Goal: Task Accomplishment & Management: Manage account settings

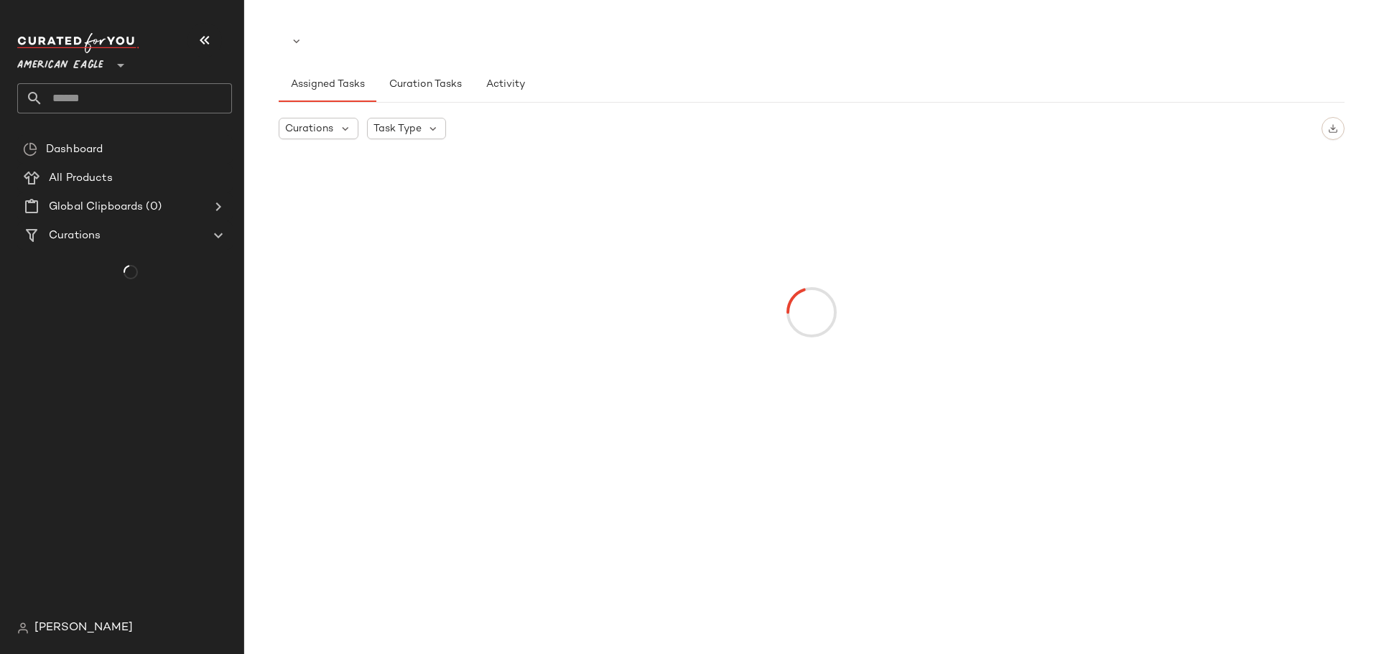
click at [84, 626] on span "[PERSON_NAME]" at bounding box center [83, 628] width 98 height 17
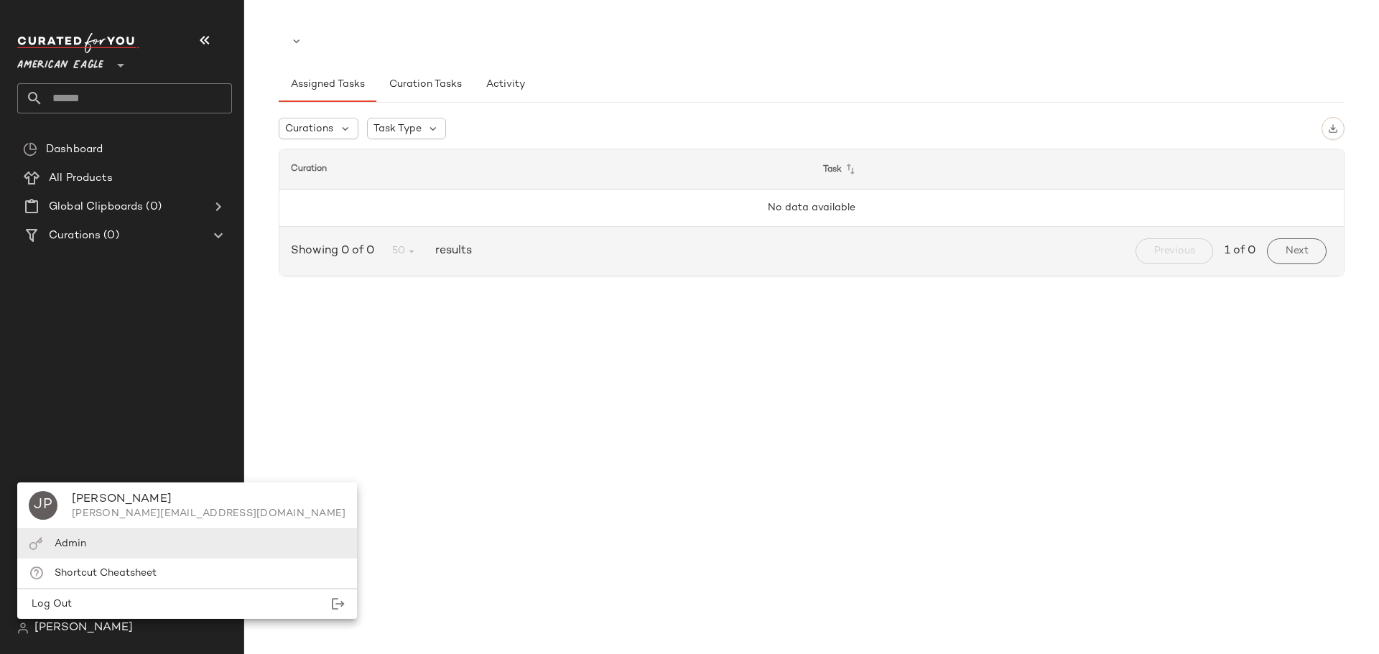
click at [82, 541] on span "Admin" at bounding box center [71, 544] width 32 height 11
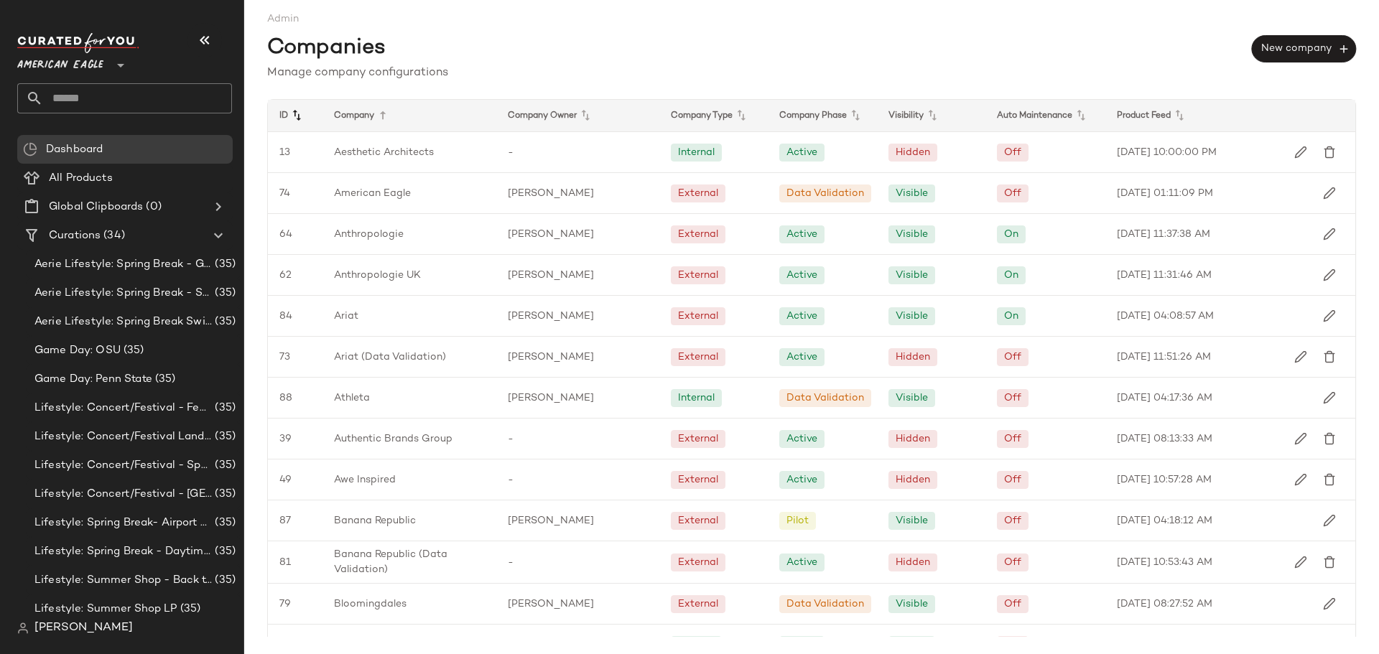
click at [298, 122] on icon at bounding box center [296, 115] width 17 height 17
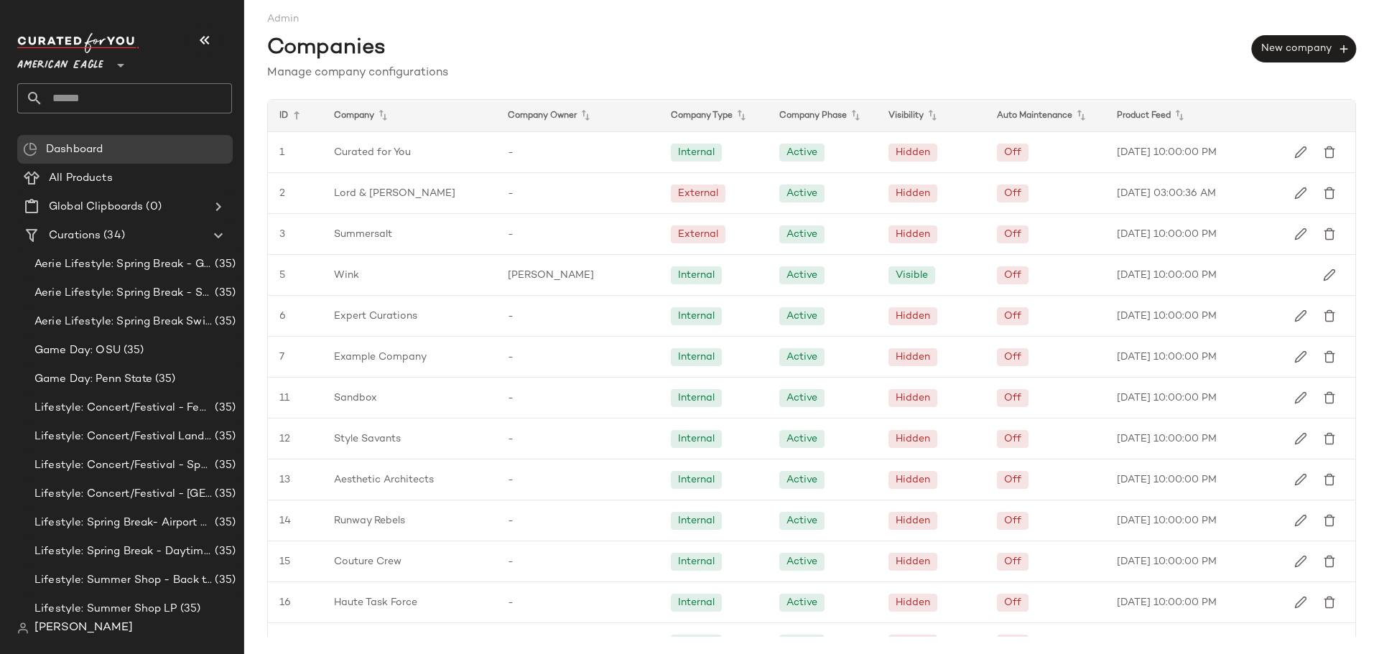
click at [353, 115] on div "Company" at bounding box center [409, 116] width 174 height 32
click at [384, 113] on icon at bounding box center [382, 115] width 17 height 17
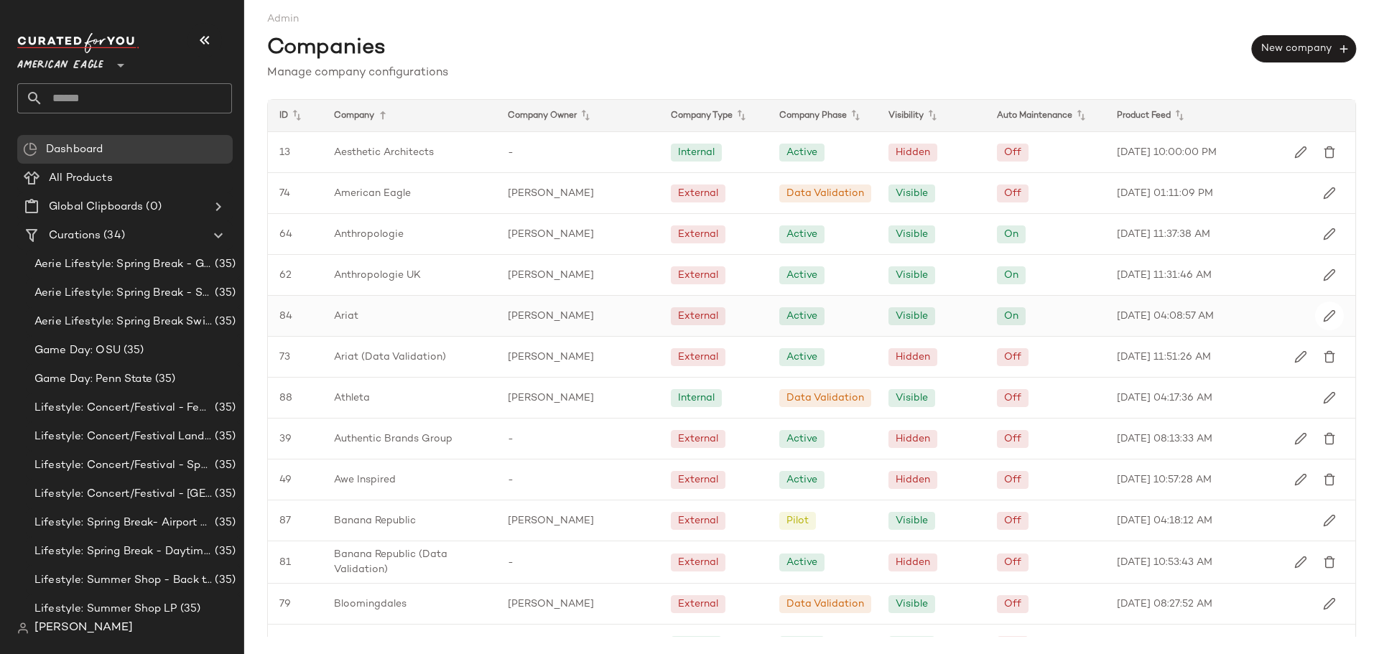
click at [345, 316] on span "Ariat" at bounding box center [346, 316] width 24 height 15
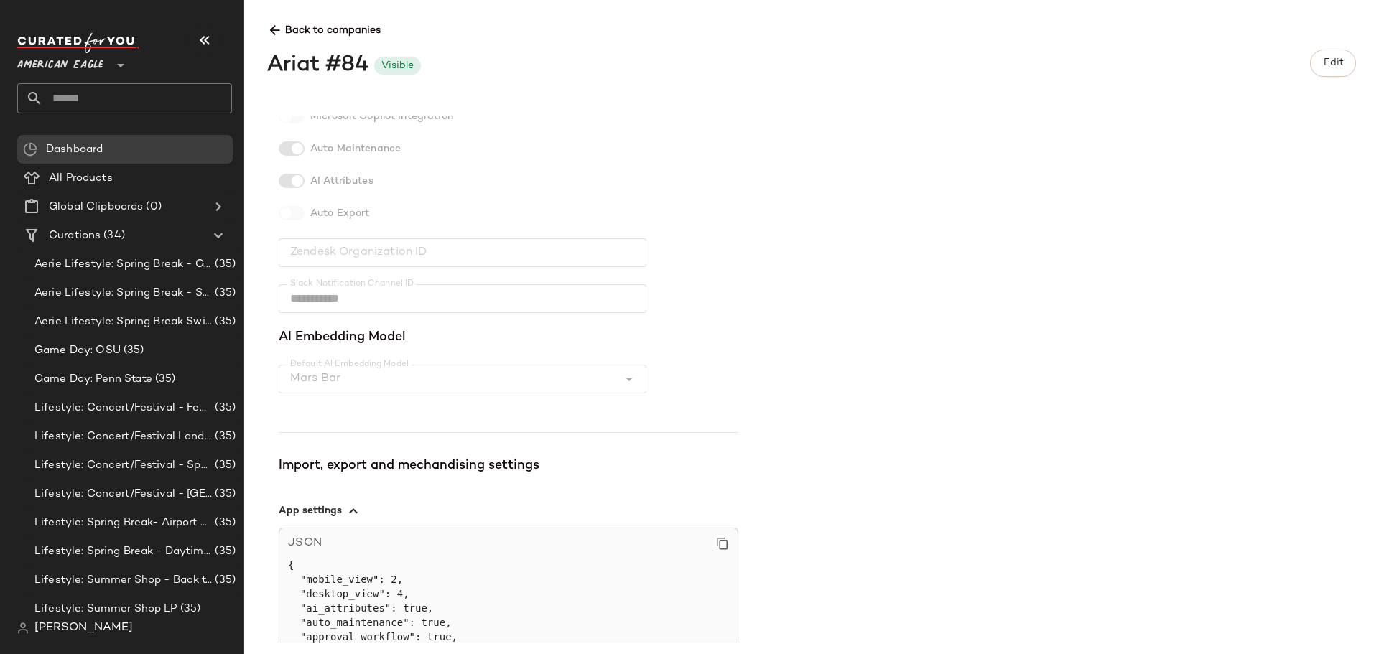
scroll to position [424, 0]
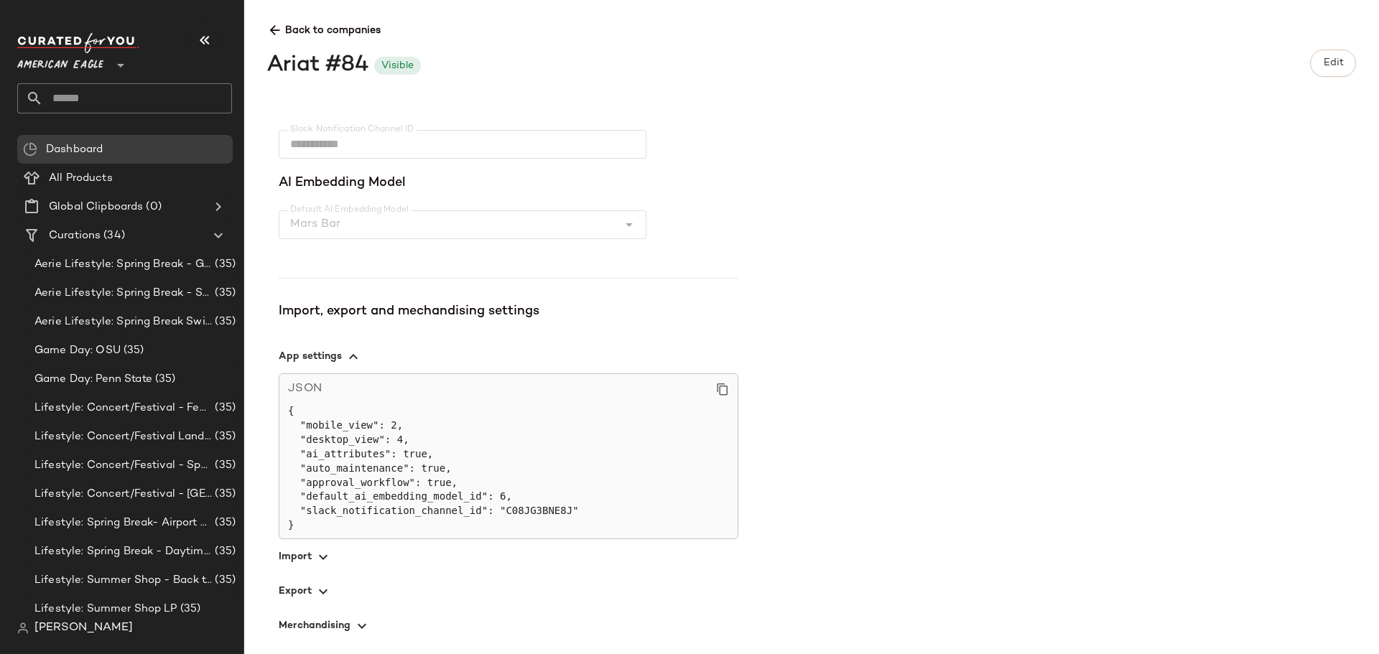
click at [323, 562] on icon "button" at bounding box center [323, 557] width 17 height 17
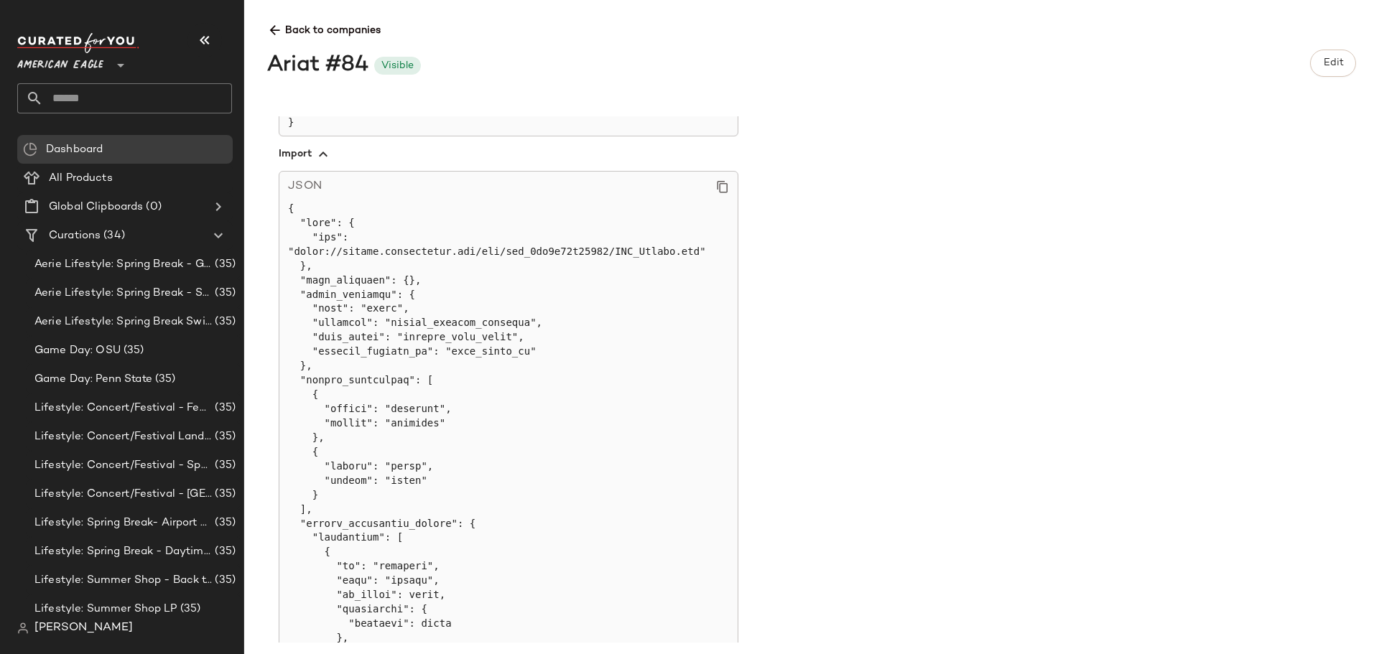
scroll to position [855, 0]
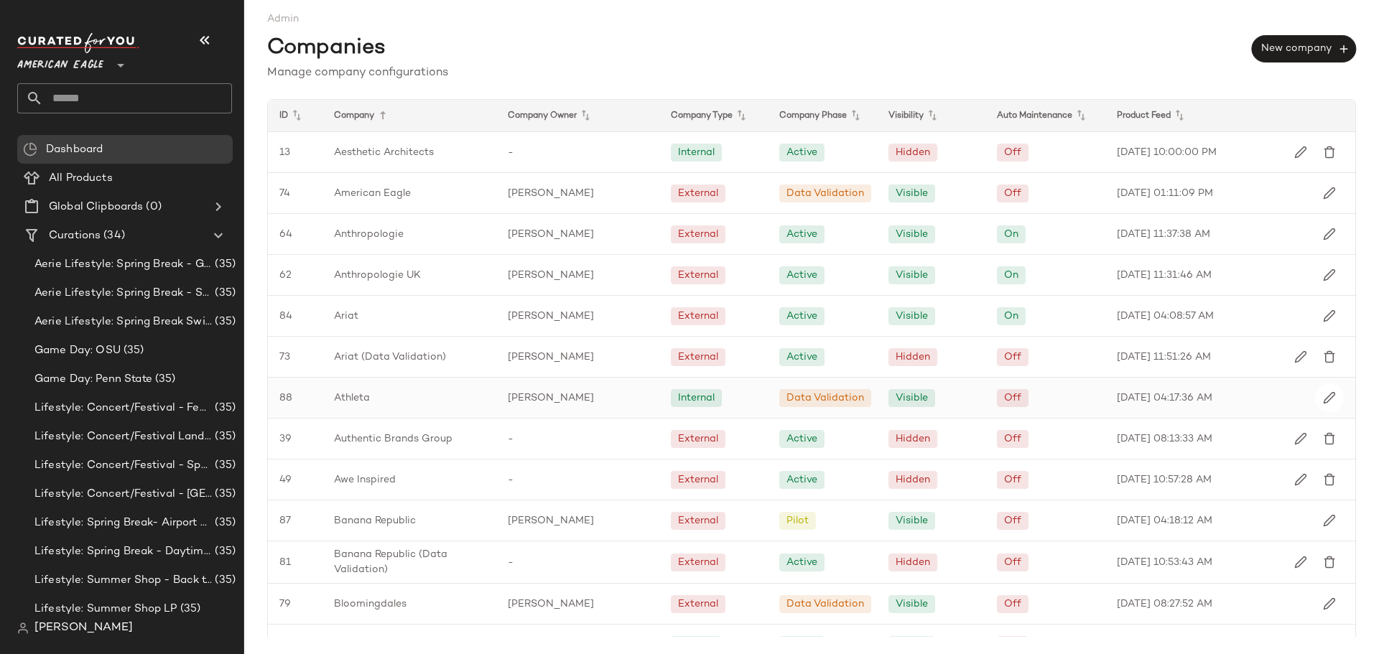
click at [351, 395] on span "Athleta" at bounding box center [352, 398] width 36 height 15
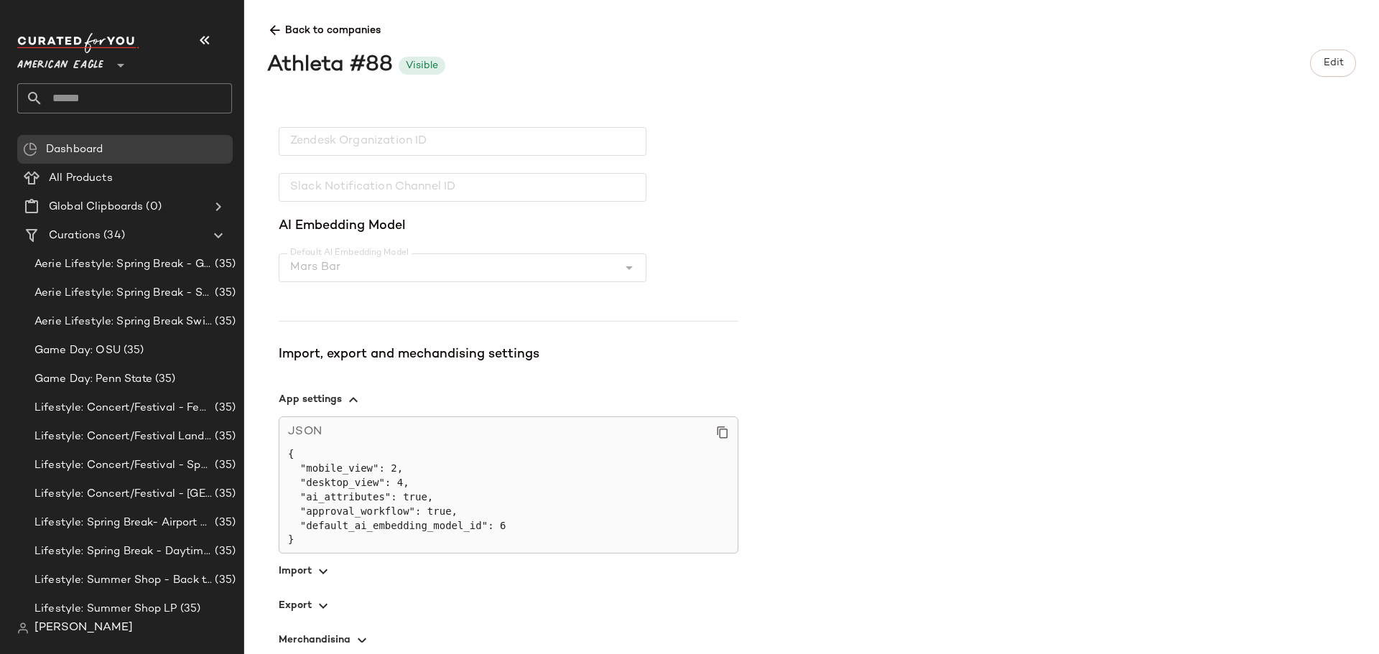
scroll to position [396, 0]
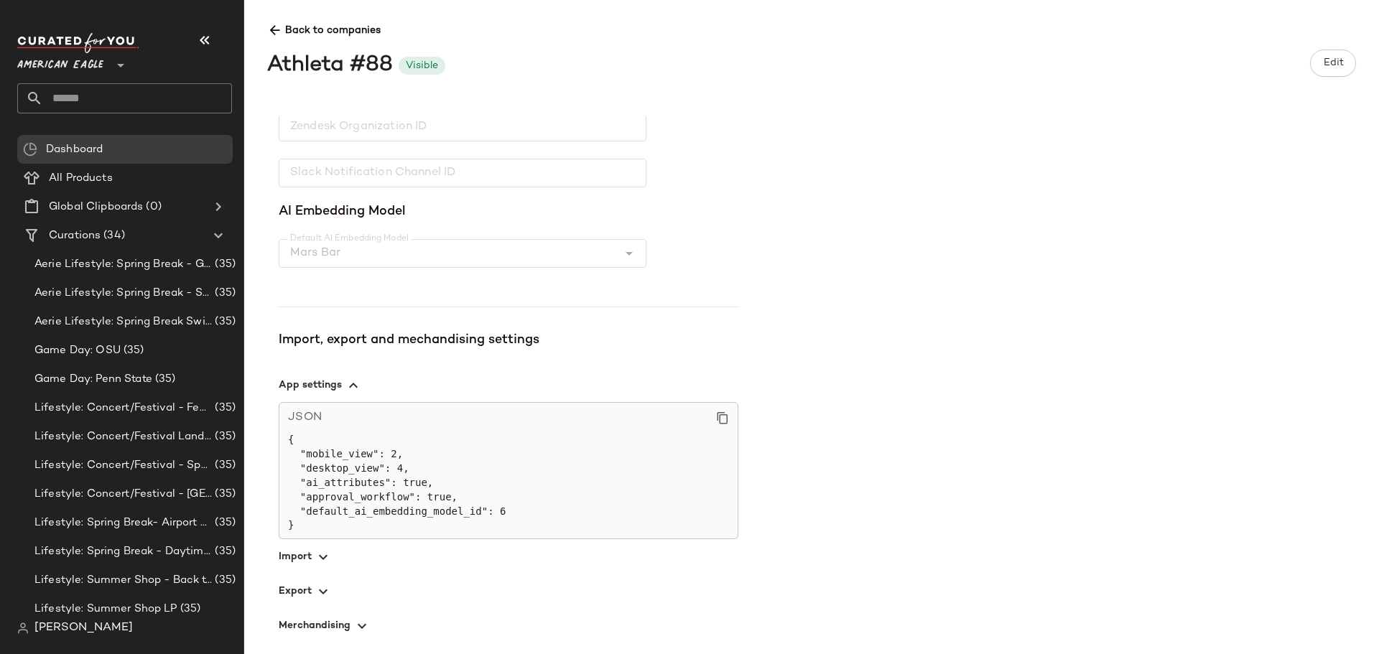
click at [323, 555] on icon "button" at bounding box center [323, 557] width 17 height 17
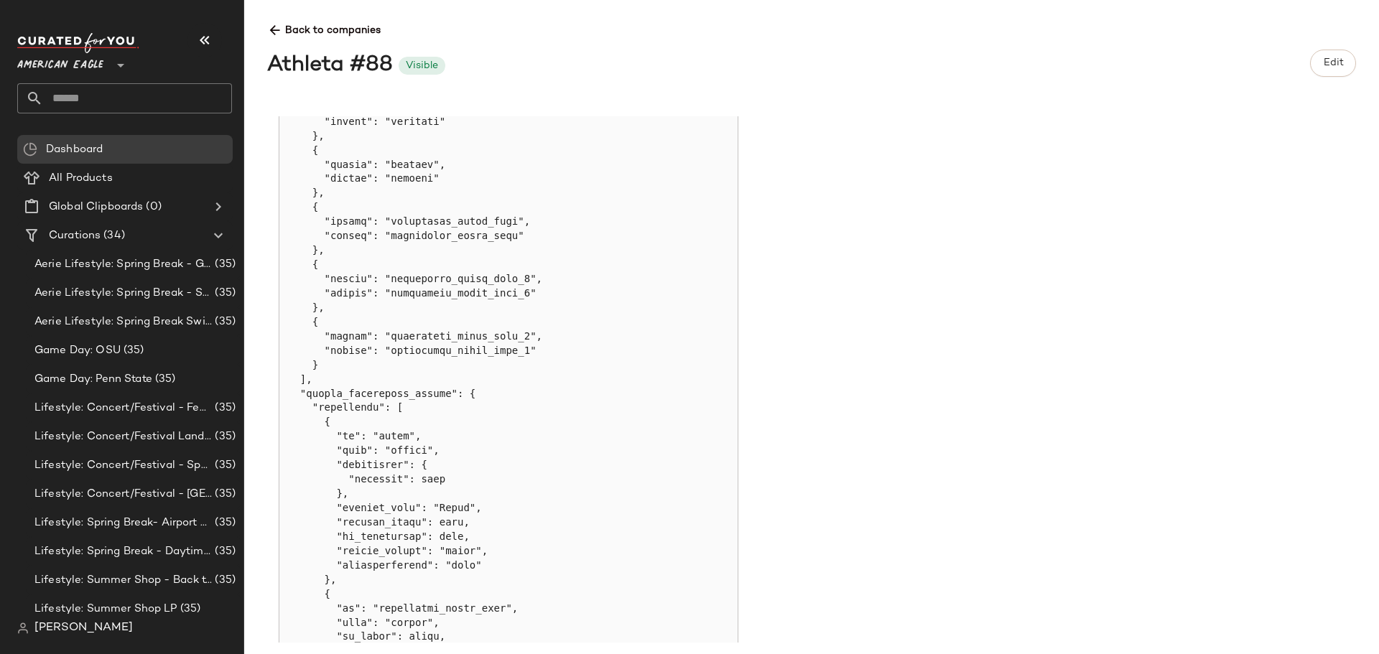
scroll to position [755, 0]
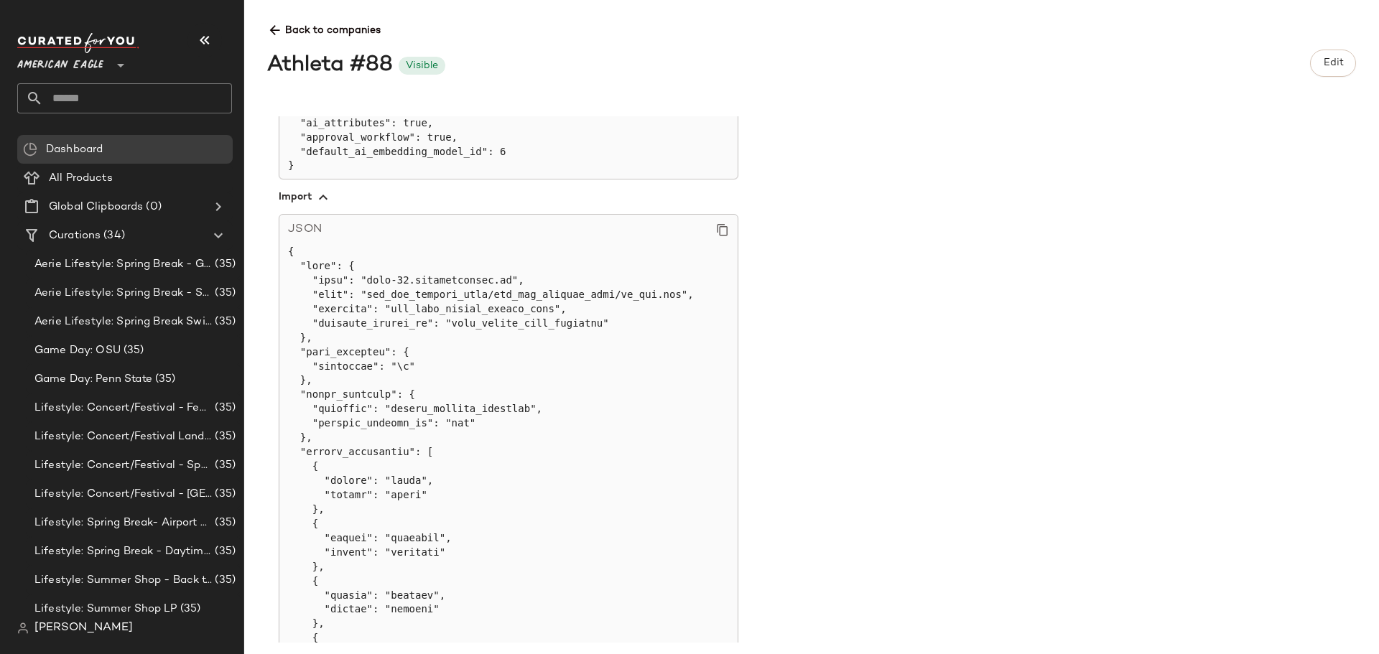
click at [720, 231] on icon at bounding box center [722, 229] width 13 height 13
